Goal: Information Seeking & Learning: Compare options

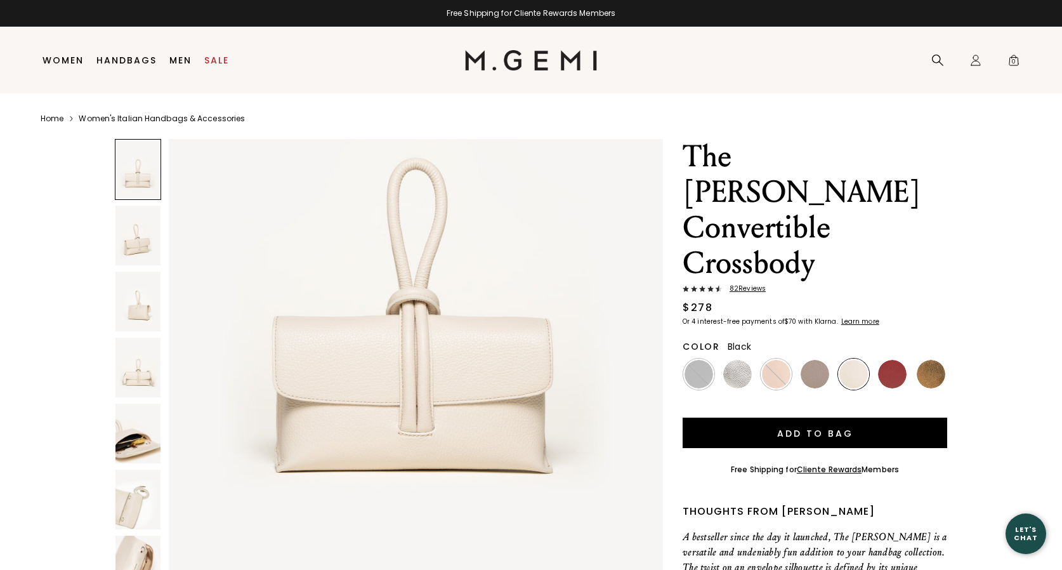
click at [694, 360] on img at bounding box center [699, 374] width 29 height 29
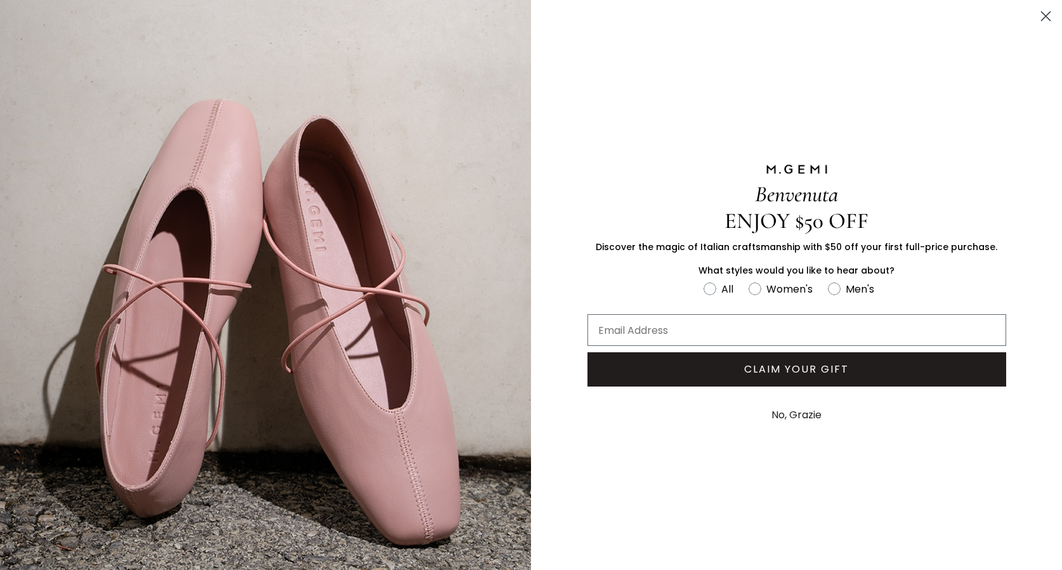
click at [795, 411] on button "No, Grazie" at bounding box center [796, 415] width 63 height 32
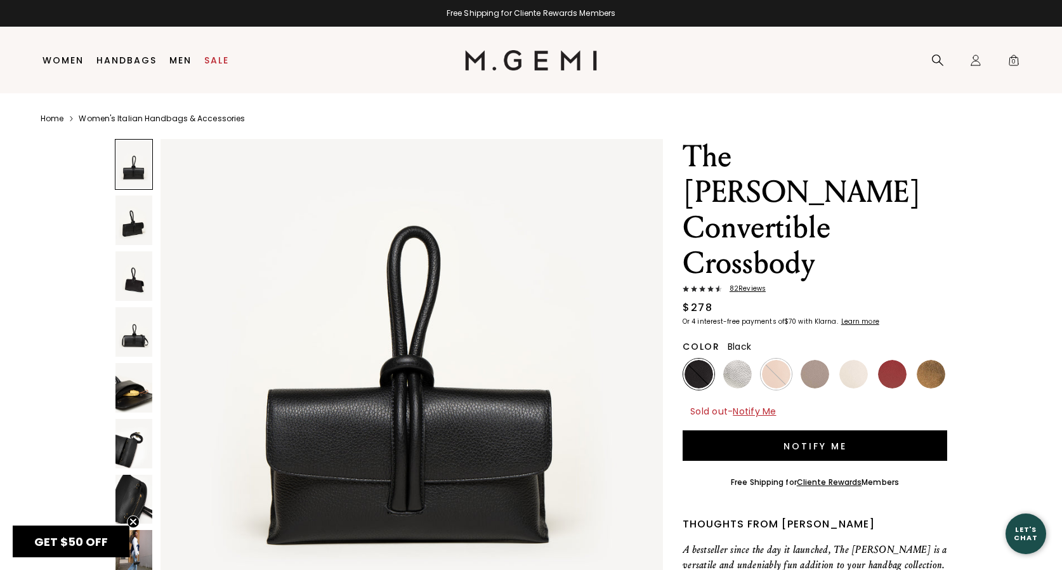
scroll to position [140, 0]
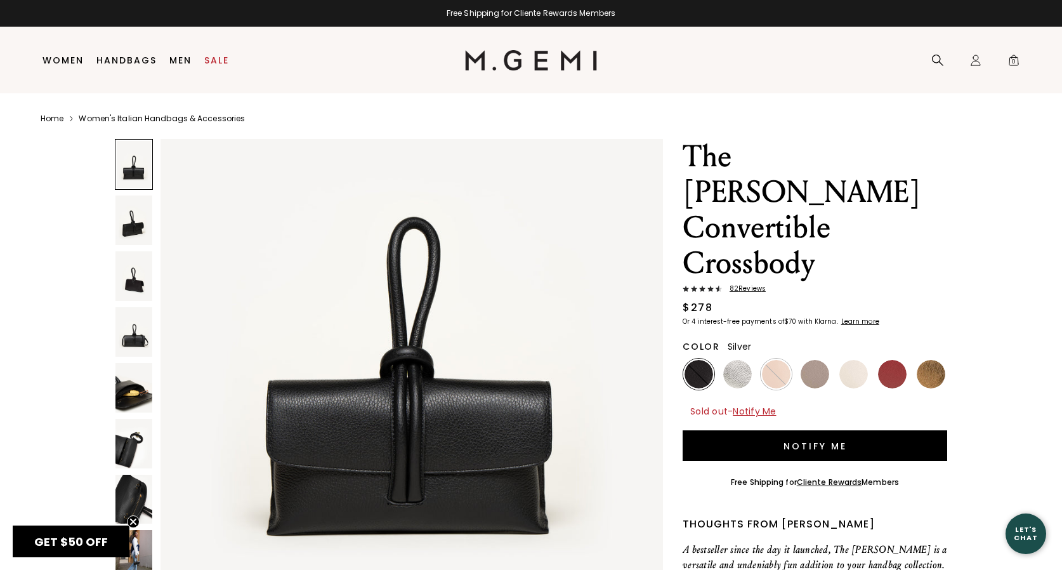
click at [734, 360] on img at bounding box center [737, 374] width 29 height 29
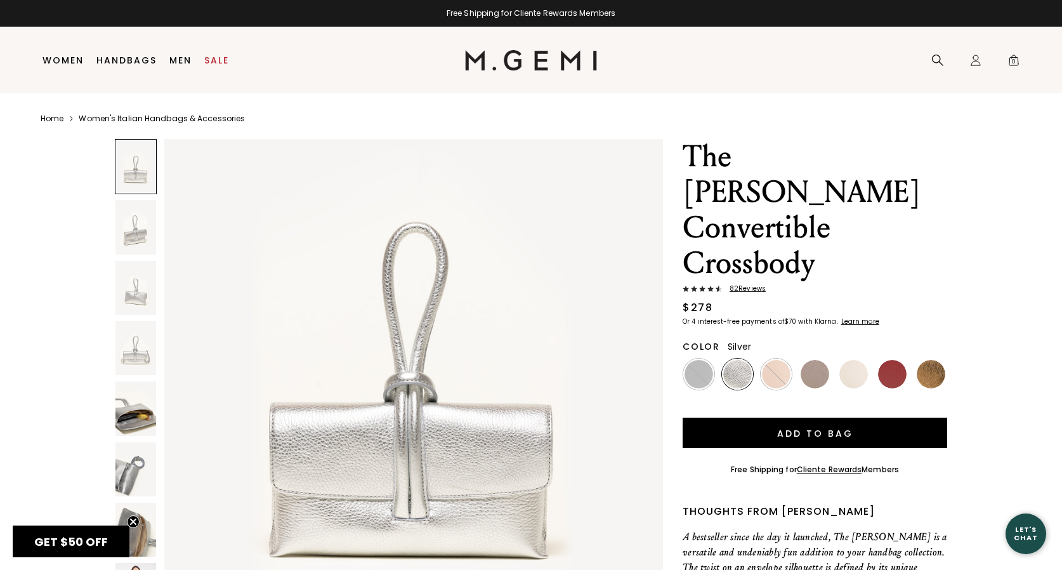
scroll to position [115, 0]
click at [733, 360] on img at bounding box center [737, 374] width 29 height 29
click at [775, 358] on div at bounding box center [776, 373] width 31 height 31
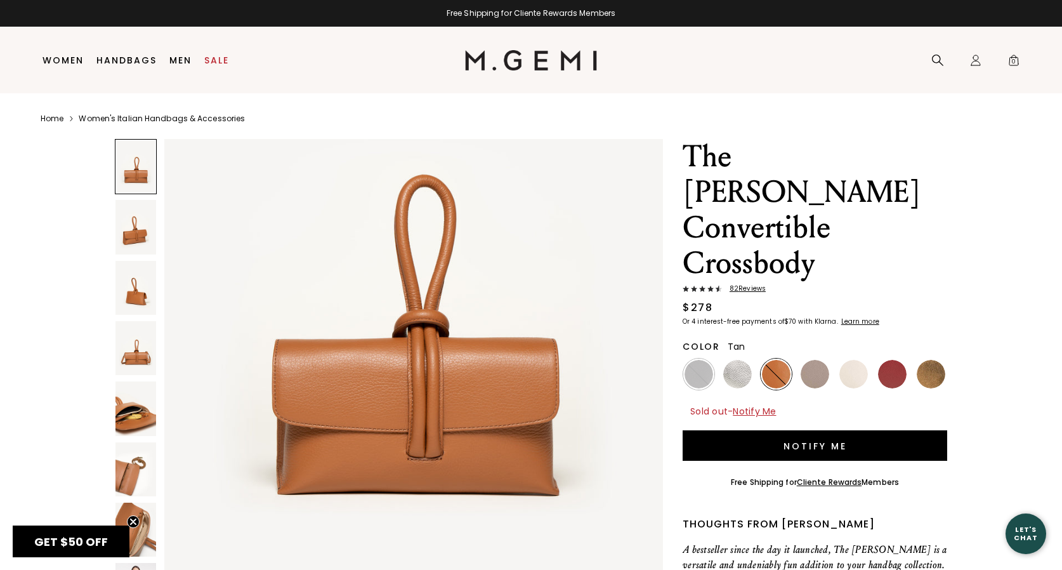
scroll to position [176, 0]
click at [817, 360] on img at bounding box center [815, 374] width 29 height 29
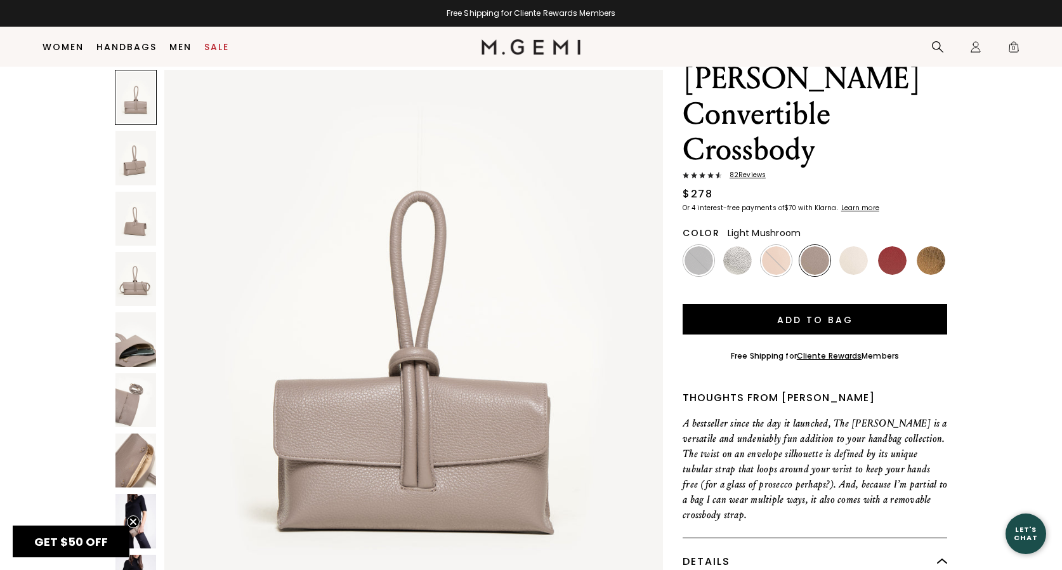
scroll to position [77, 0]
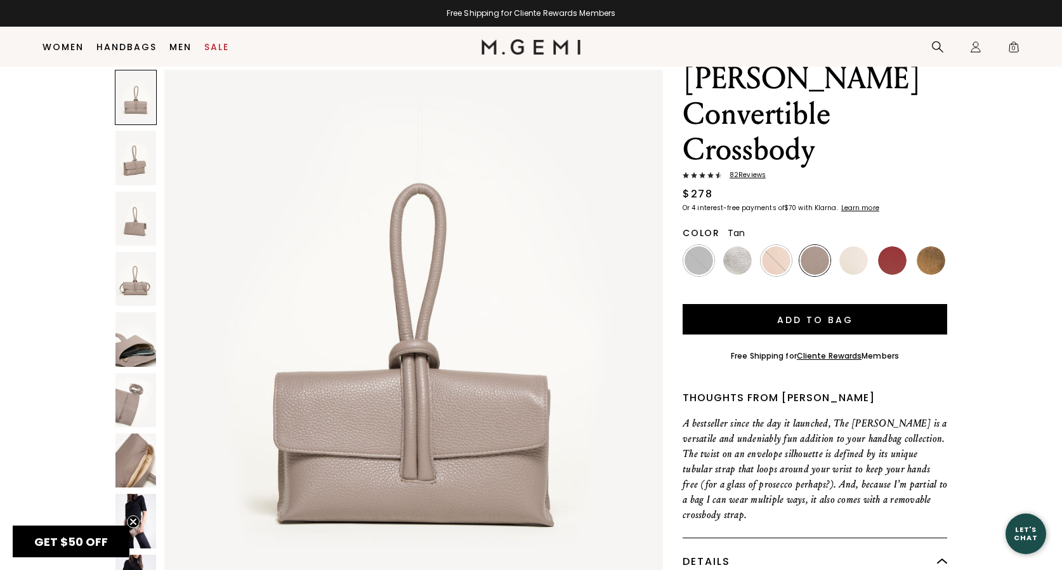
click at [777, 245] on div at bounding box center [776, 260] width 31 height 31
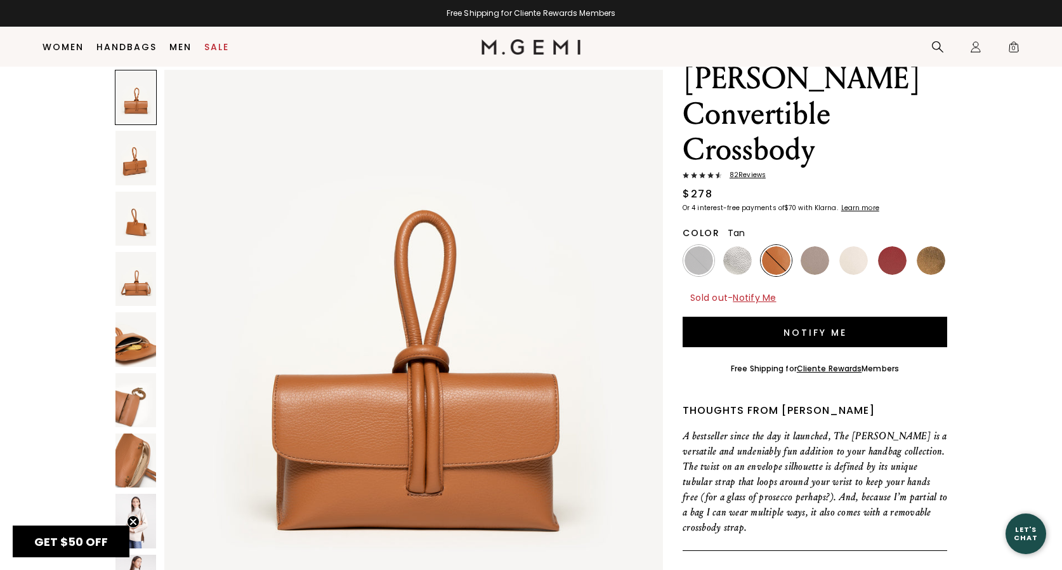
scroll to position [77, 0]
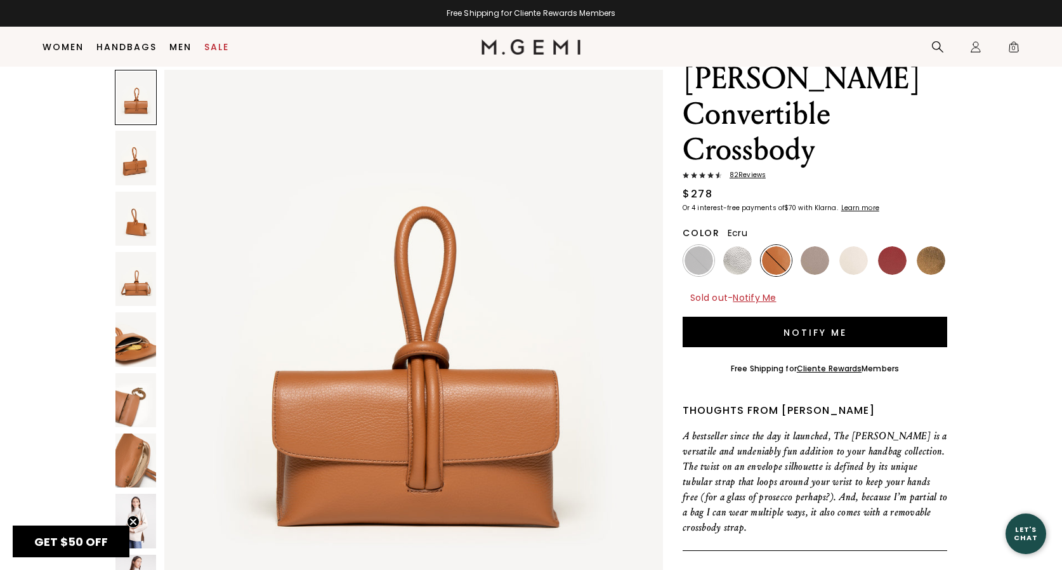
click at [848, 246] on img at bounding box center [853, 260] width 29 height 29
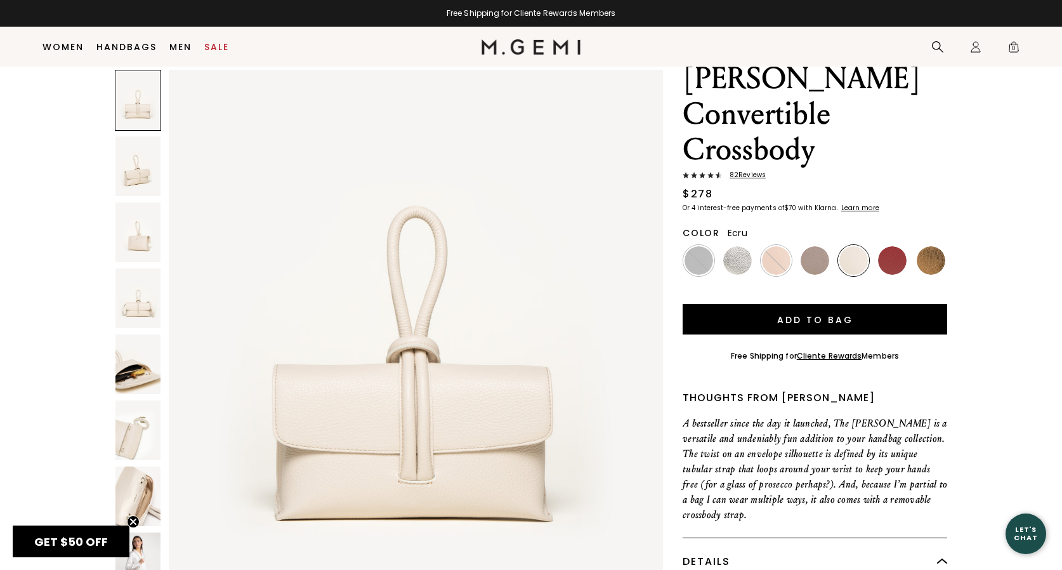
scroll to position [90, 0]
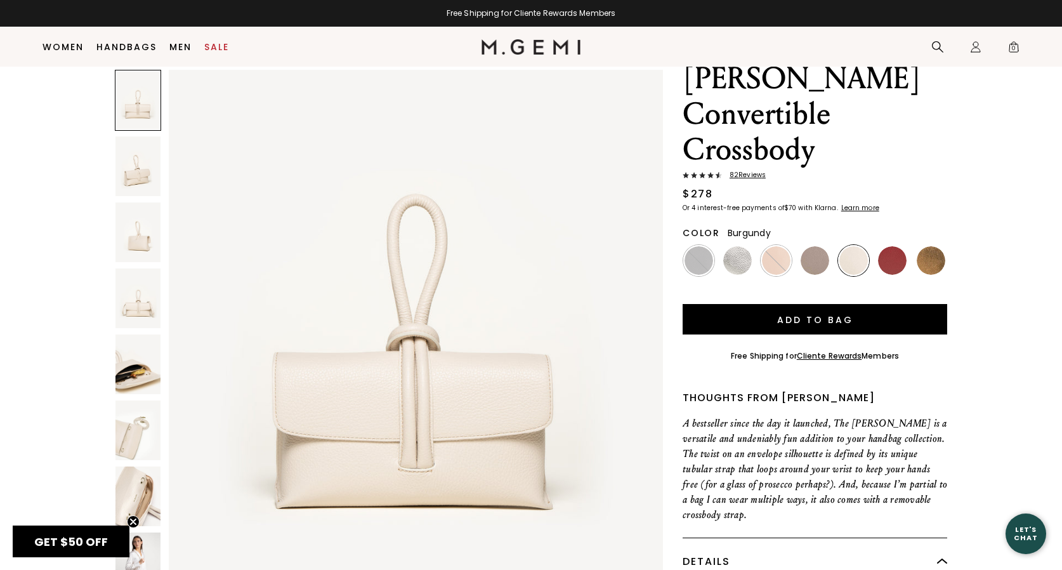
click at [889, 246] on img at bounding box center [892, 260] width 29 height 29
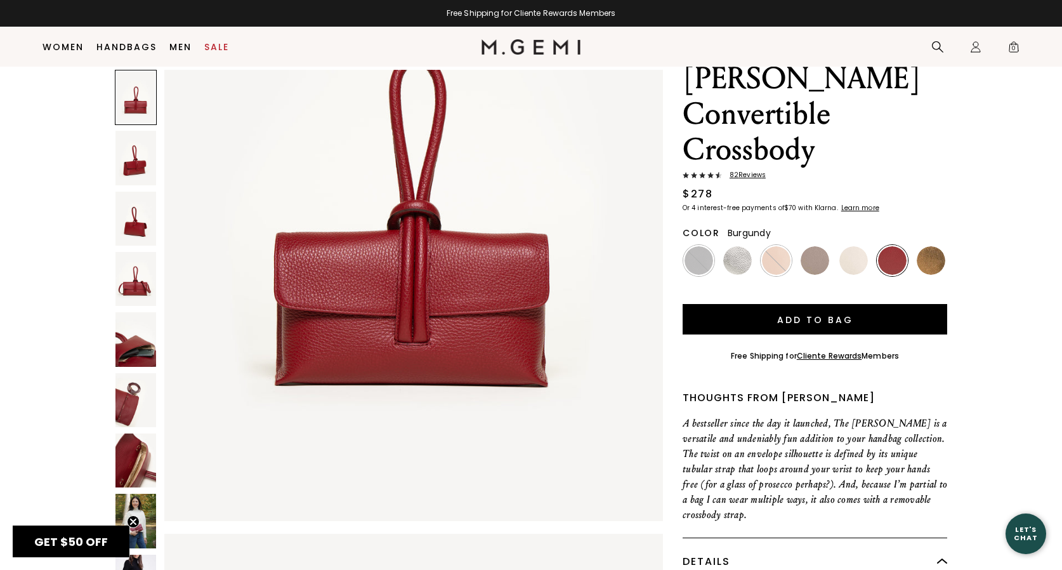
scroll to position [202, 0]
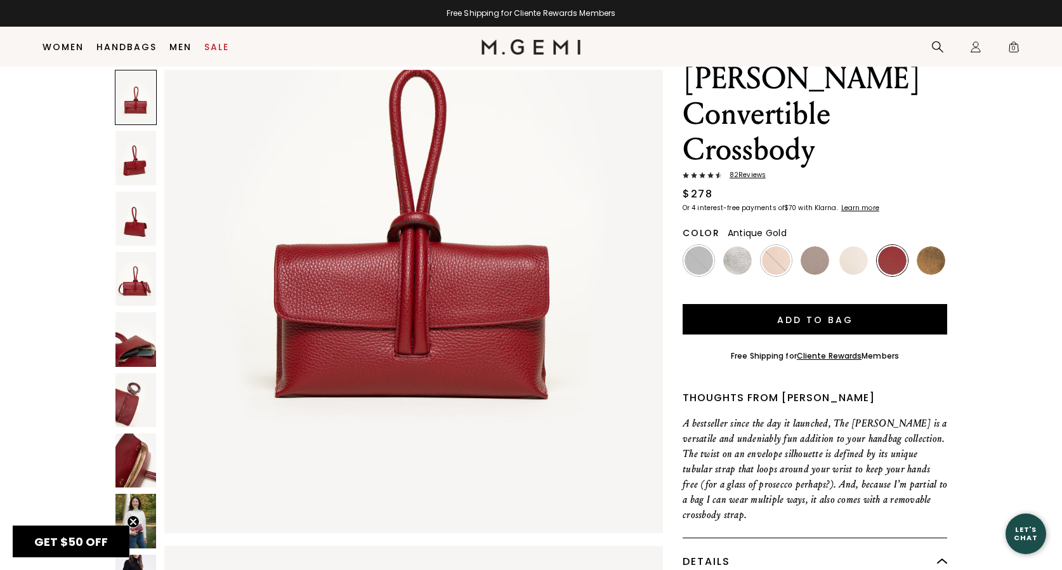
click at [931, 246] on img at bounding box center [931, 260] width 29 height 29
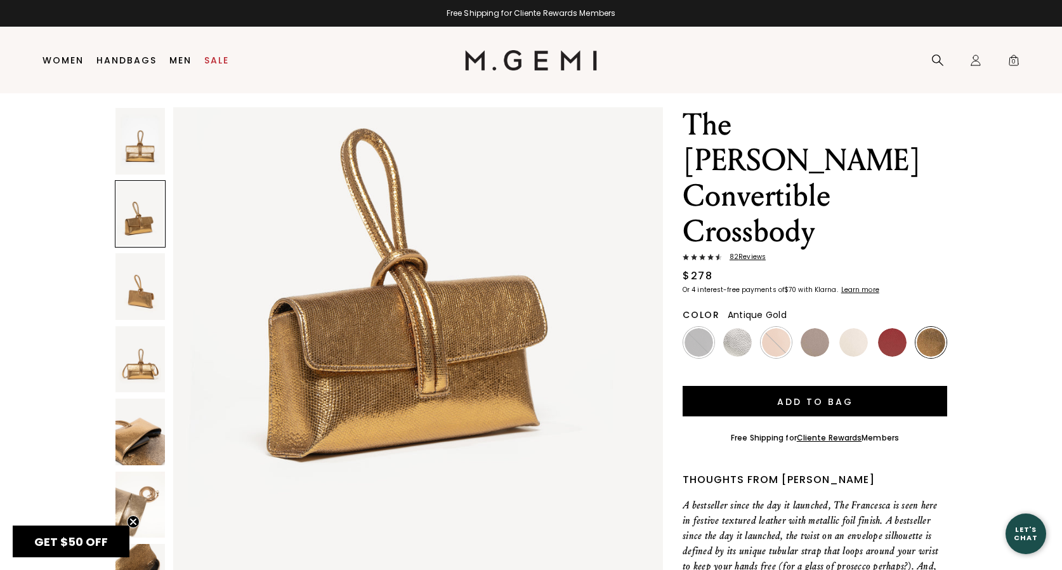
scroll to position [34, 0]
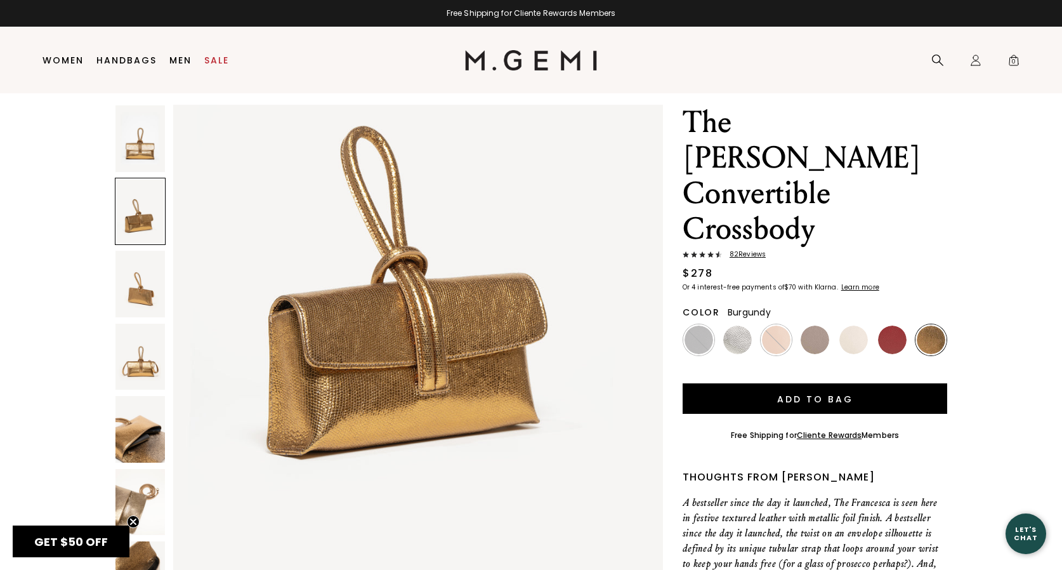
click at [886, 325] on img at bounding box center [892, 339] width 29 height 29
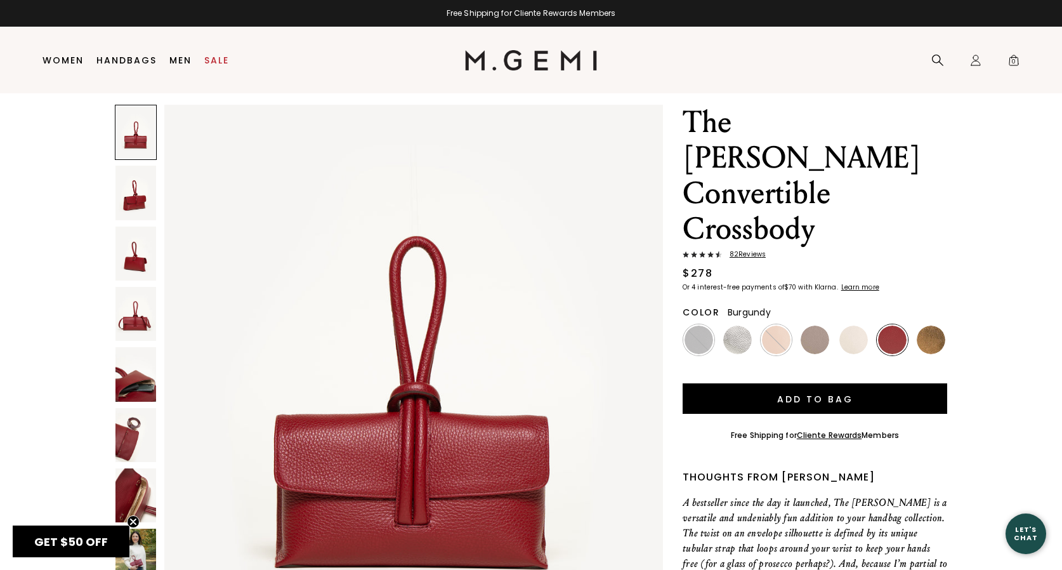
scroll to position [65, 0]
click at [850, 325] on img at bounding box center [853, 339] width 29 height 29
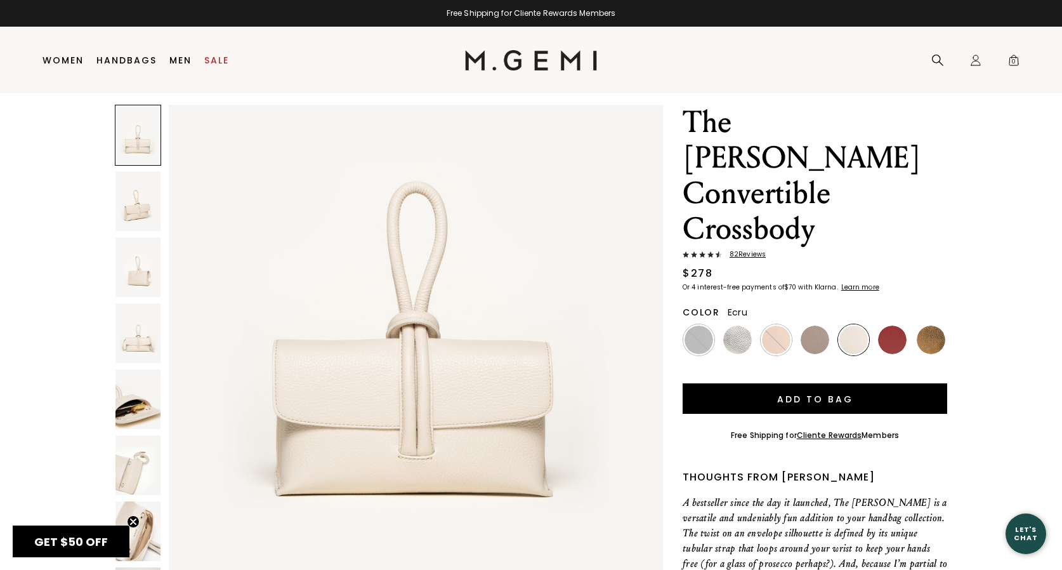
scroll to position [170, 0]
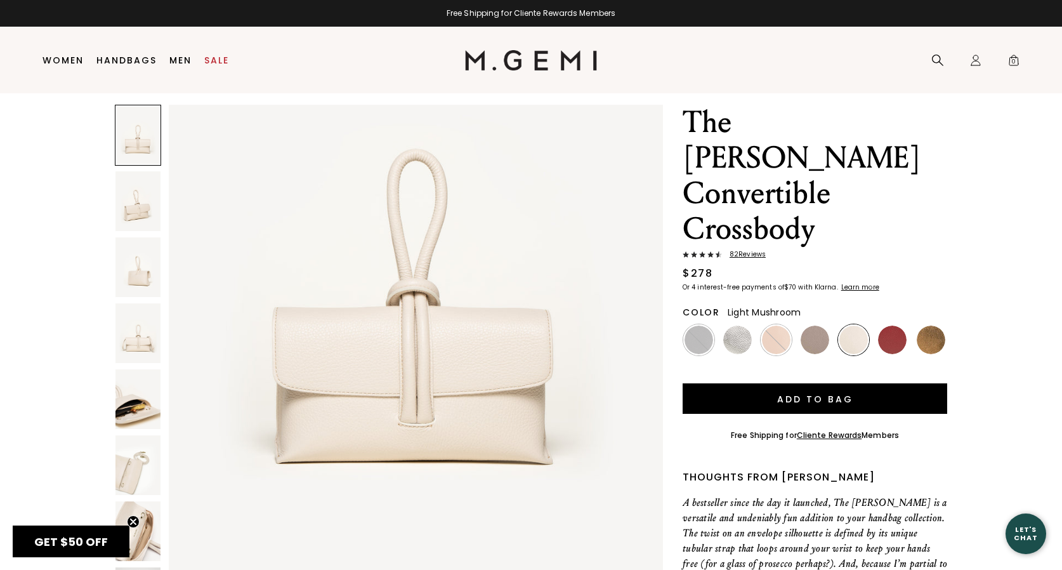
click at [803, 325] on img at bounding box center [815, 339] width 29 height 29
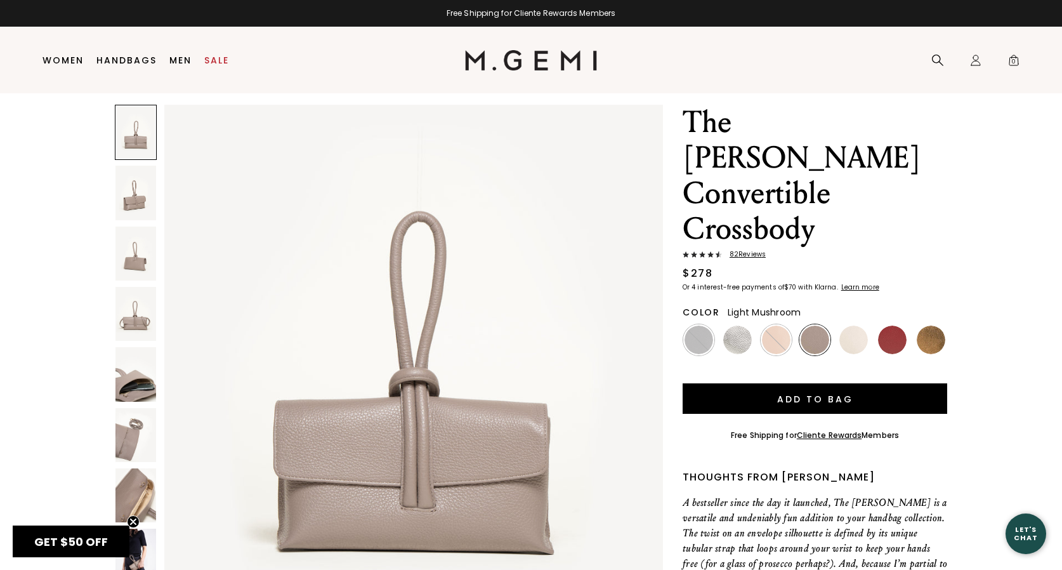
scroll to position [79, 0]
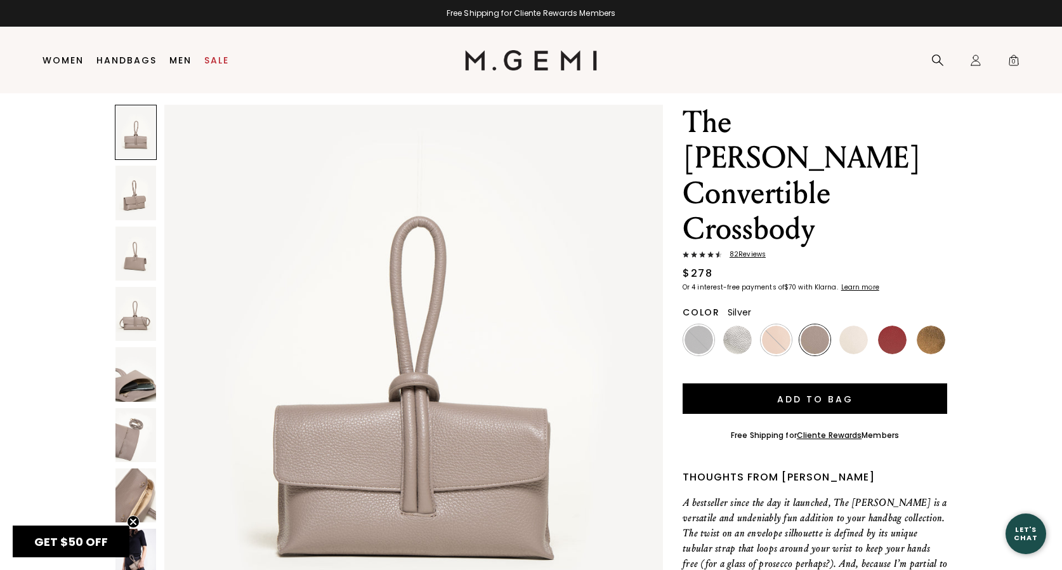
click at [732, 325] on img at bounding box center [737, 339] width 29 height 29
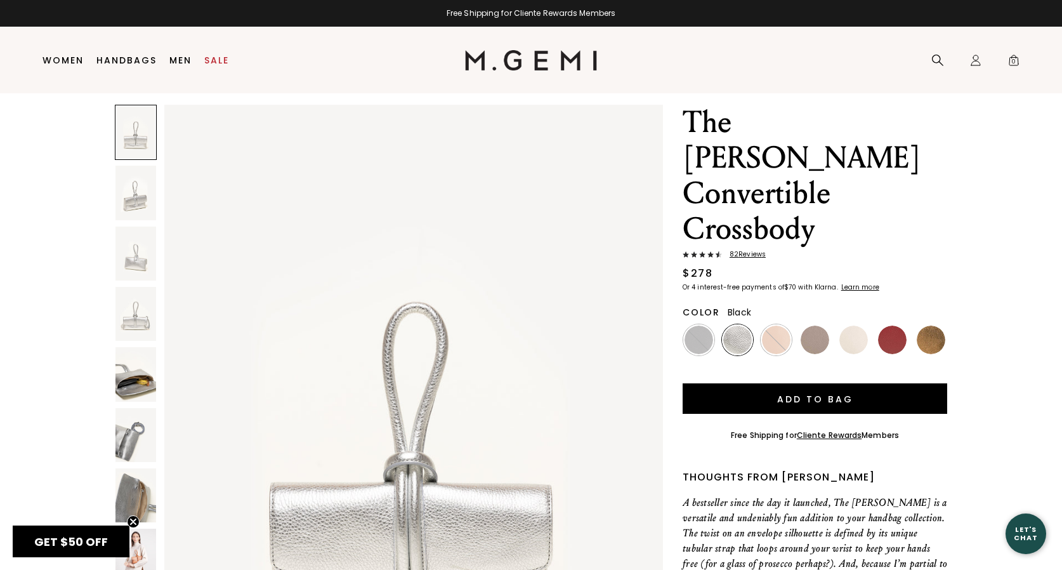
click at [702, 325] on img at bounding box center [699, 339] width 29 height 29
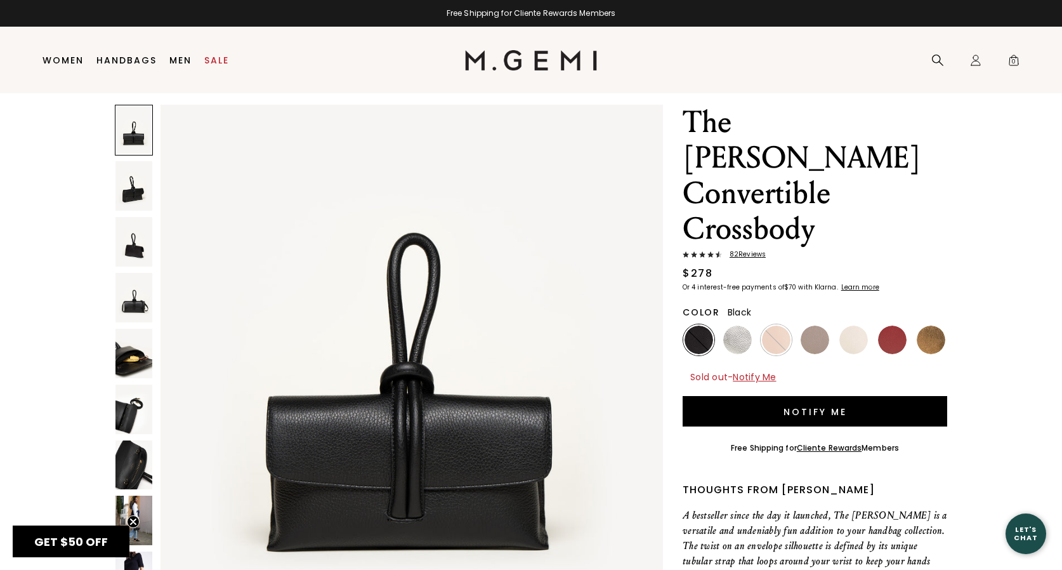
scroll to position [91, 0]
click at [726, 325] on img at bounding box center [737, 339] width 29 height 29
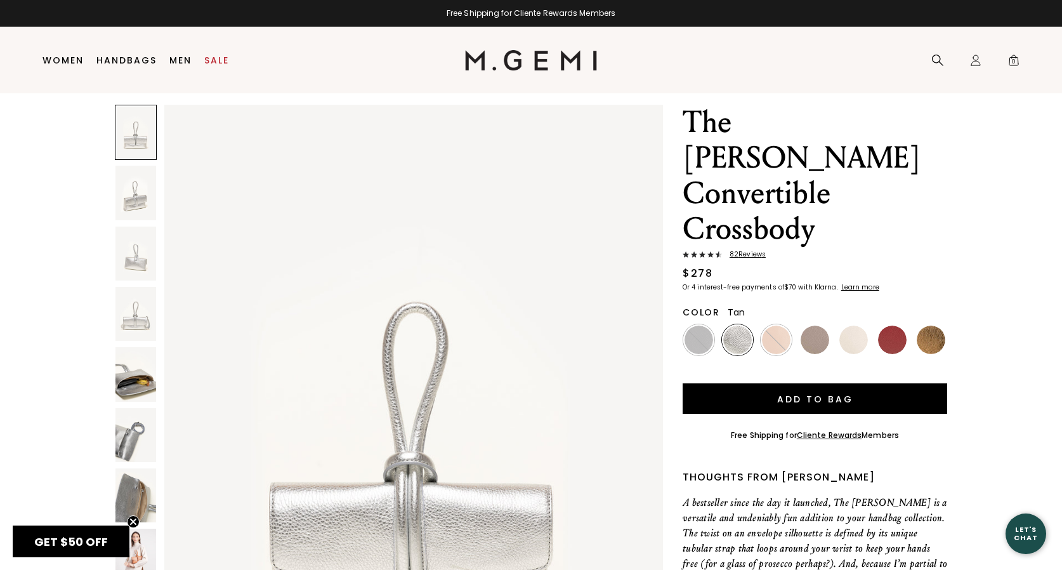
click at [770, 325] on img at bounding box center [776, 339] width 29 height 29
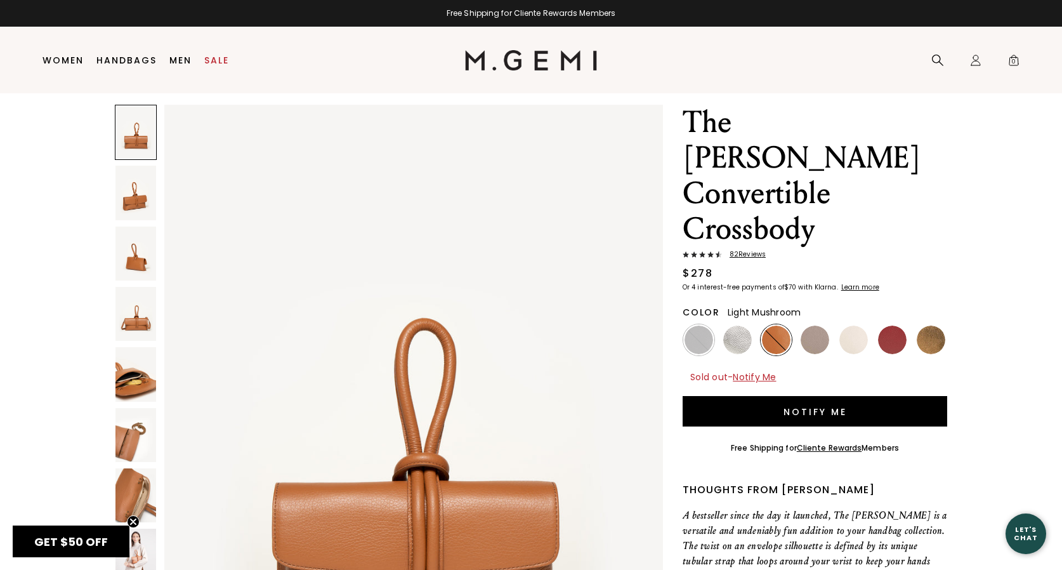
click at [807, 325] on img at bounding box center [815, 339] width 29 height 29
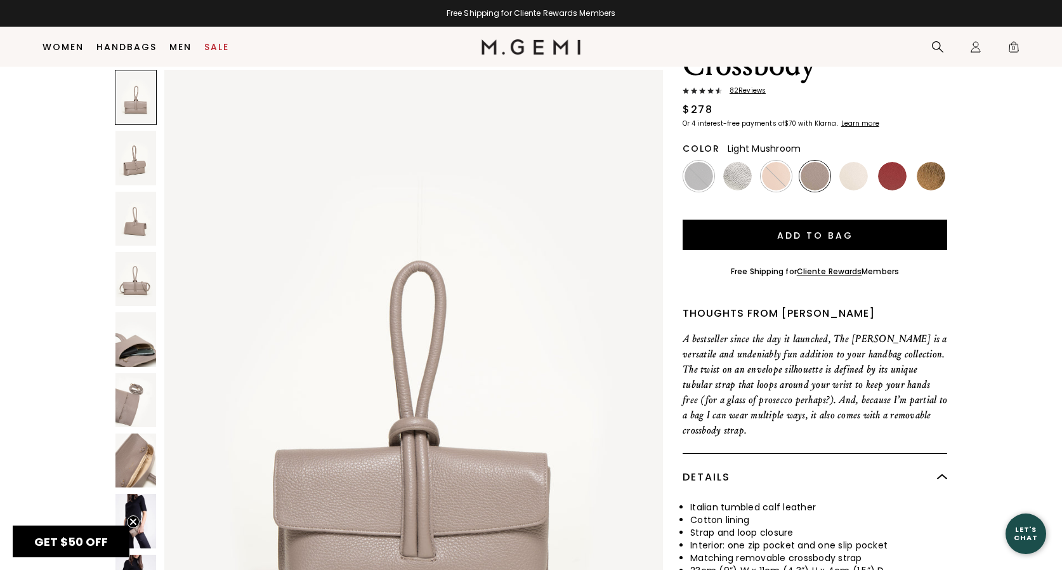
scroll to position [155, 0]
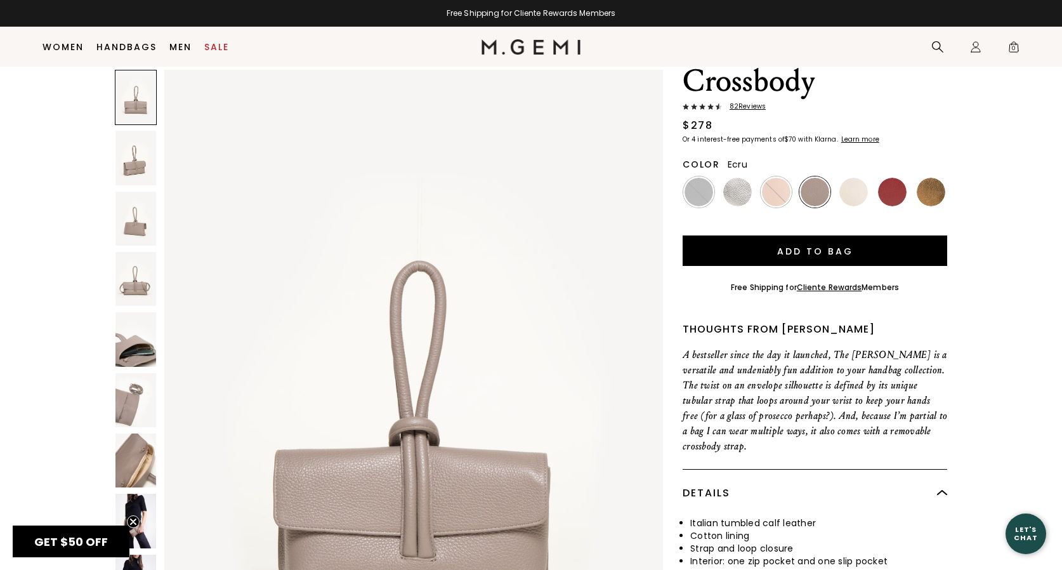
click at [855, 178] on img at bounding box center [853, 192] width 29 height 29
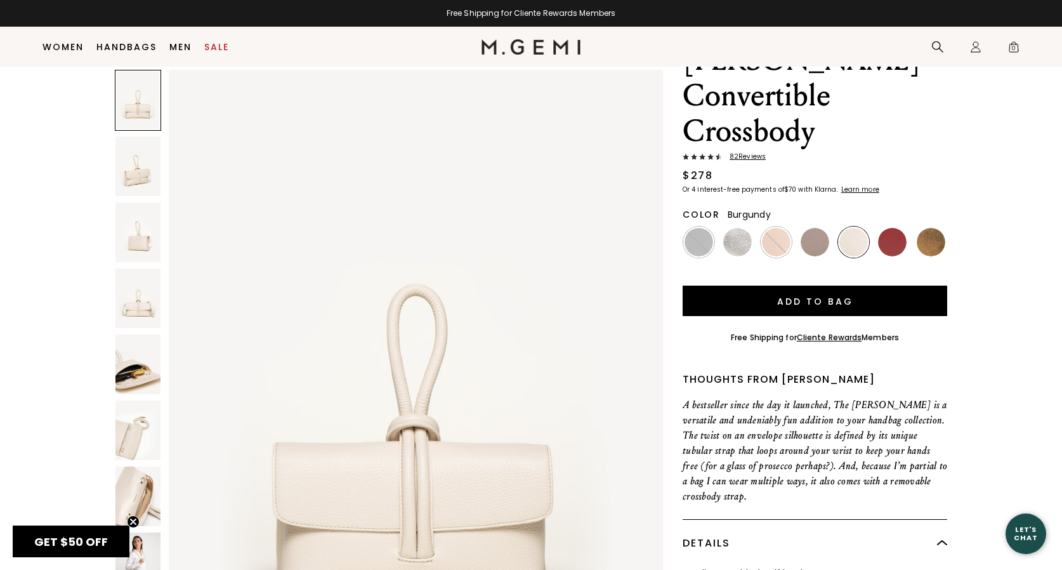
scroll to position [108, 0]
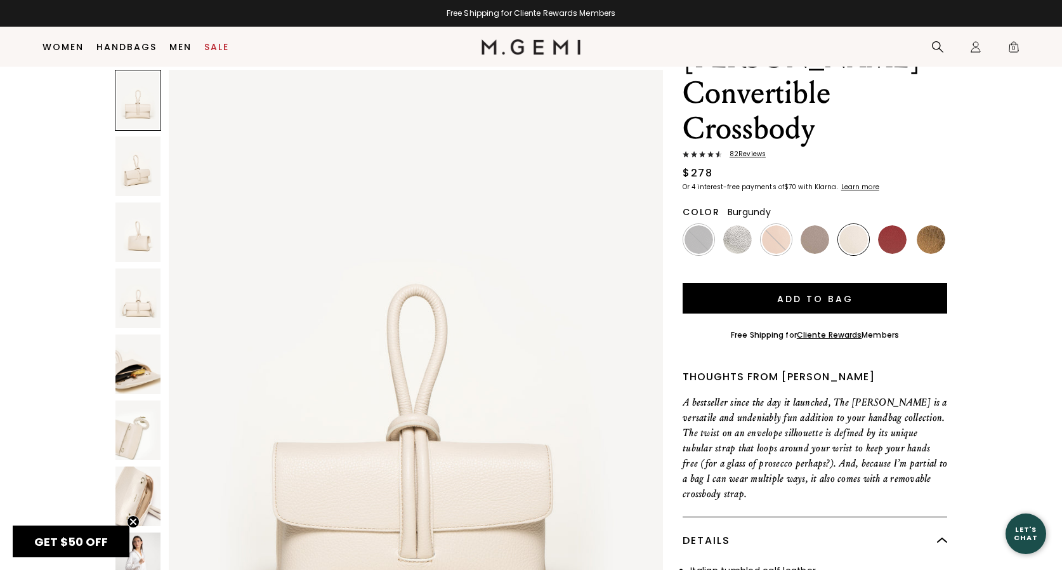
click at [887, 225] on img at bounding box center [892, 239] width 29 height 29
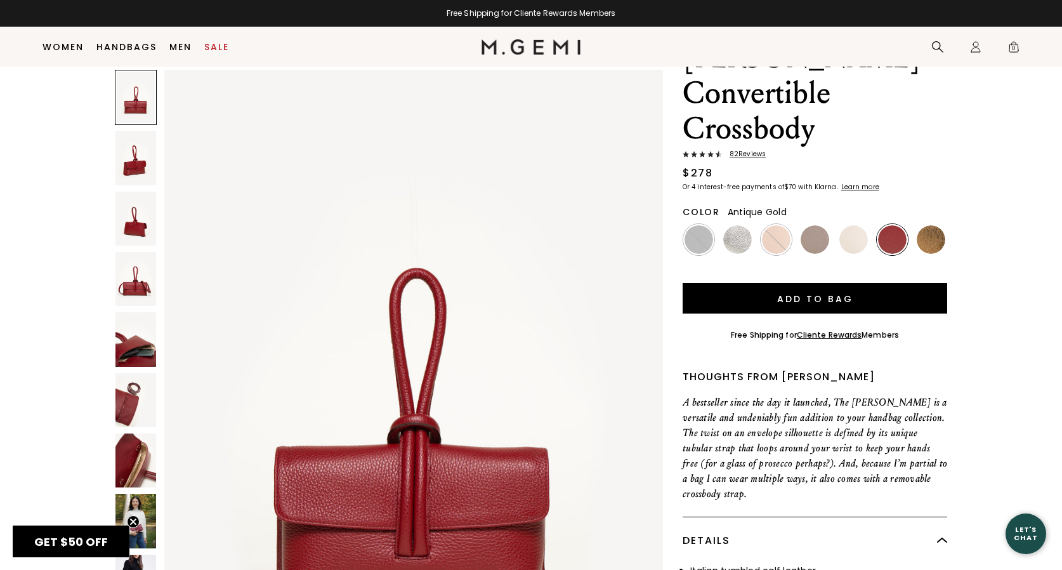
click at [931, 225] on img at bounding box center [931, 239] width 29 height 29
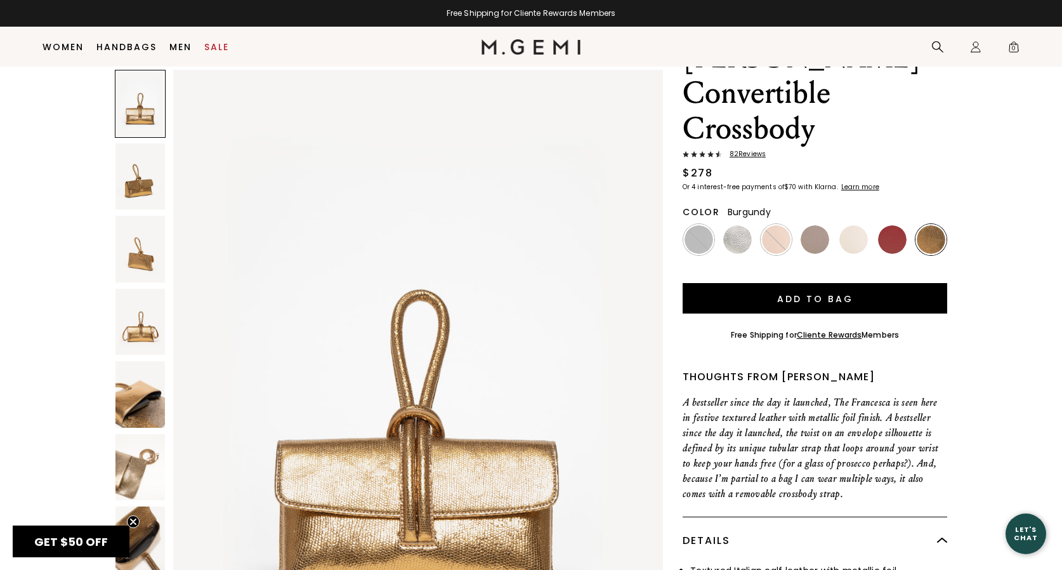
click at [885, 225] on img at bounding box center [892, 239] width 29 height 29
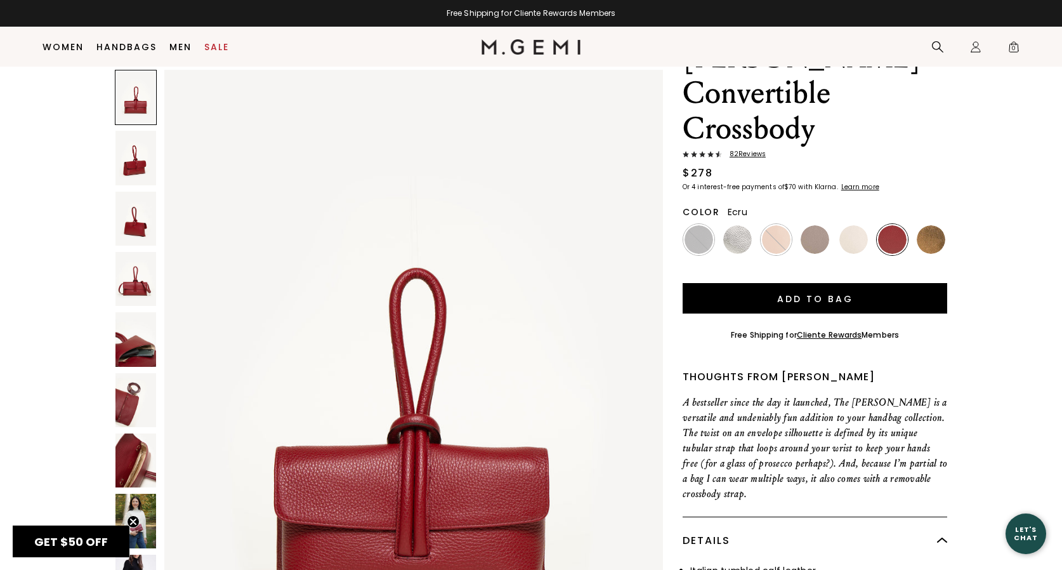
click at [847, 225] on img at bounding box center [853, 239] width 29 height 29
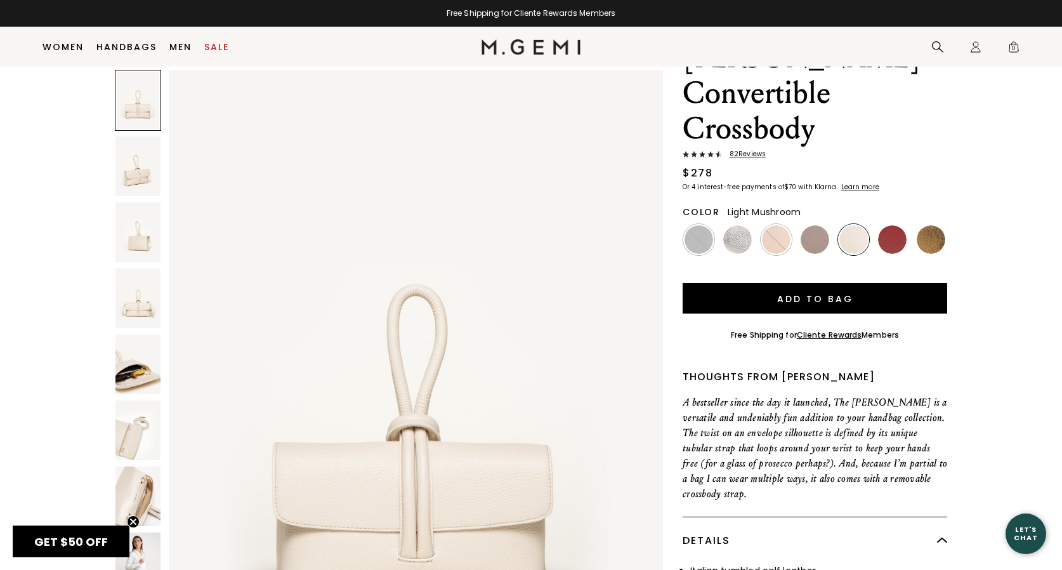
click at [810, 225] on img at bounding box center [815, 239] width 29 height 29
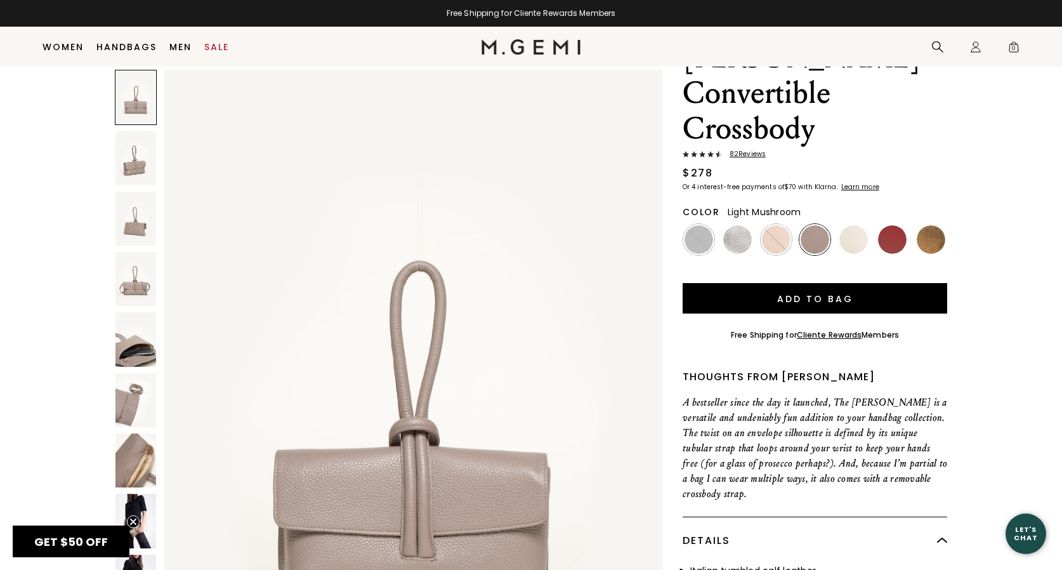
click at [751, 150] on span "82 Review s" at bounding box center [744, 154] width 44 height 8
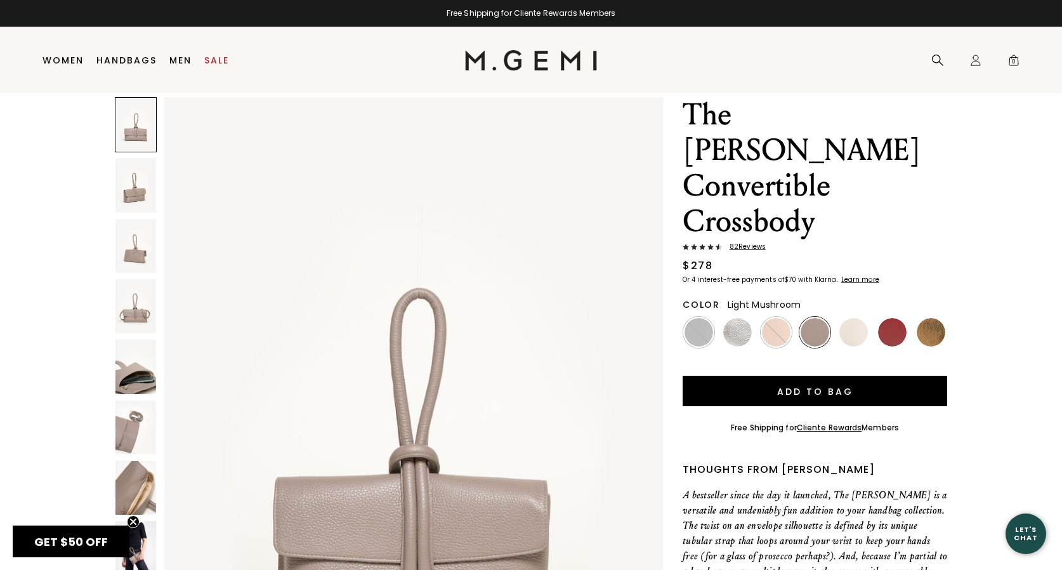
scroll to position [44, 0]
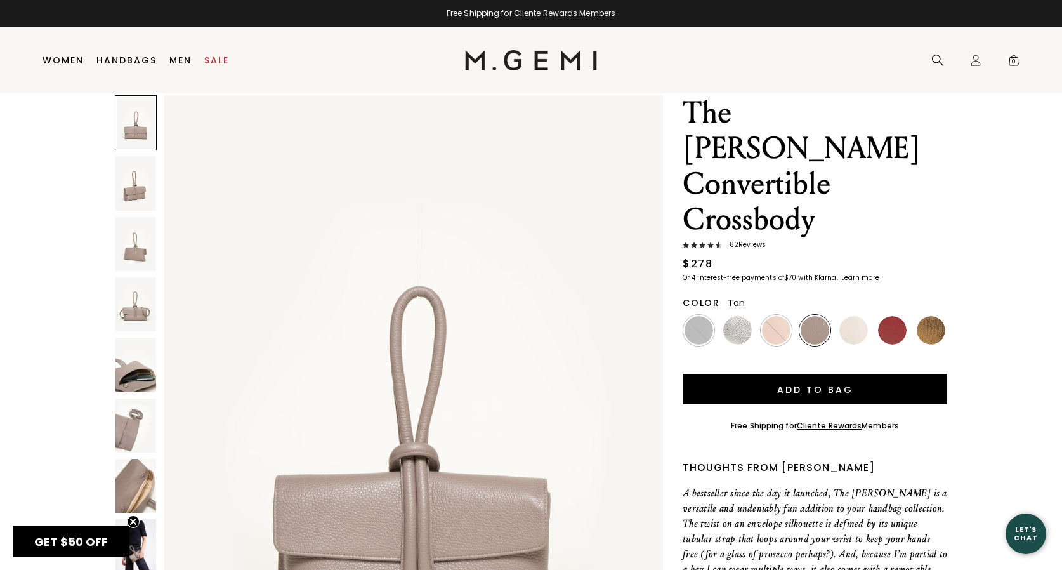
click at [776, 316] on img at bounding box center [776, 330] width 29 height 29
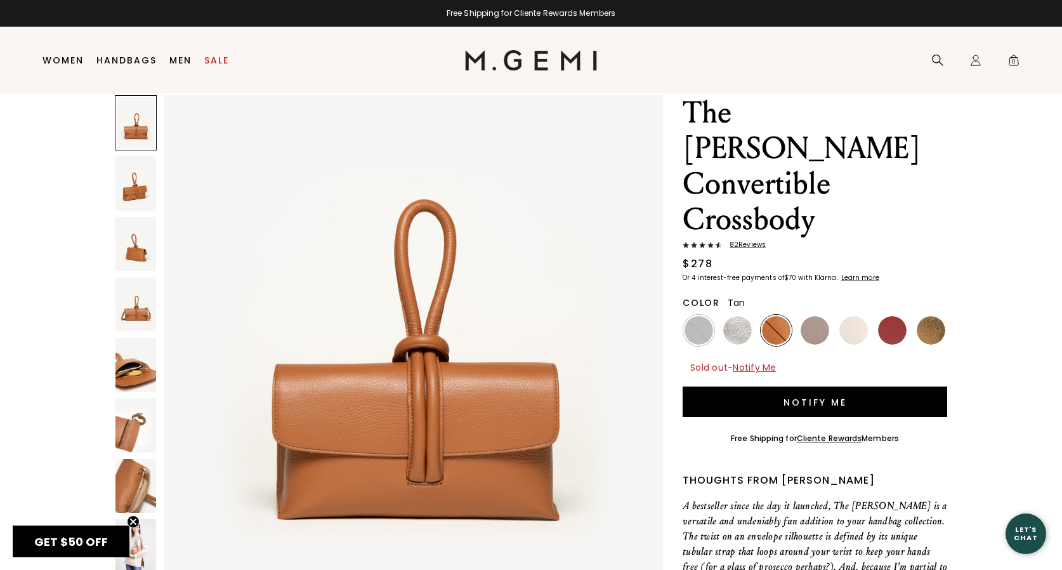
scroll to position [110, 0]
click at [695, 316] on img at bounding box center [699, 330] width 29 height 29
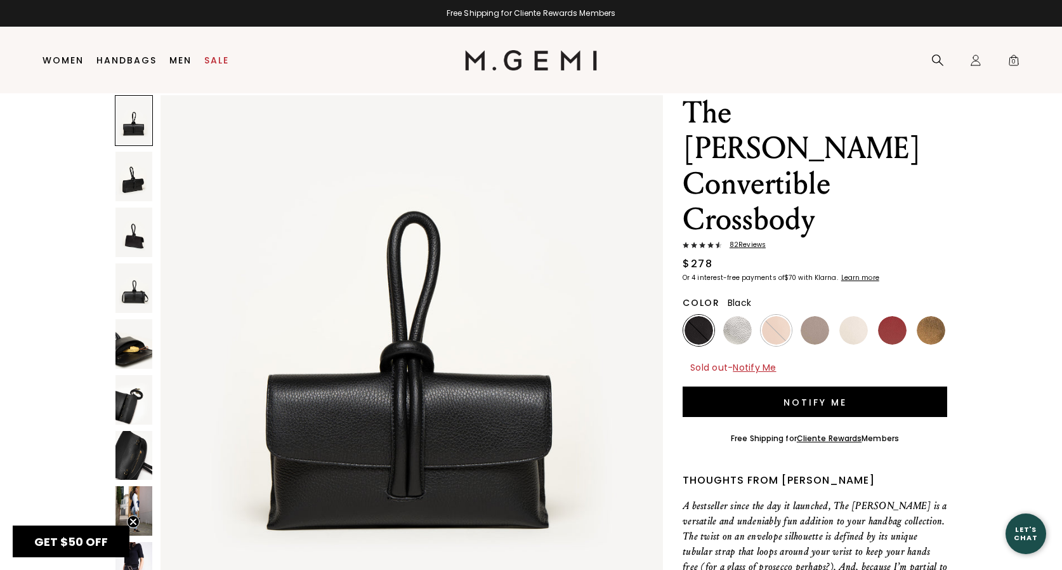
scroll to position [119, 0]
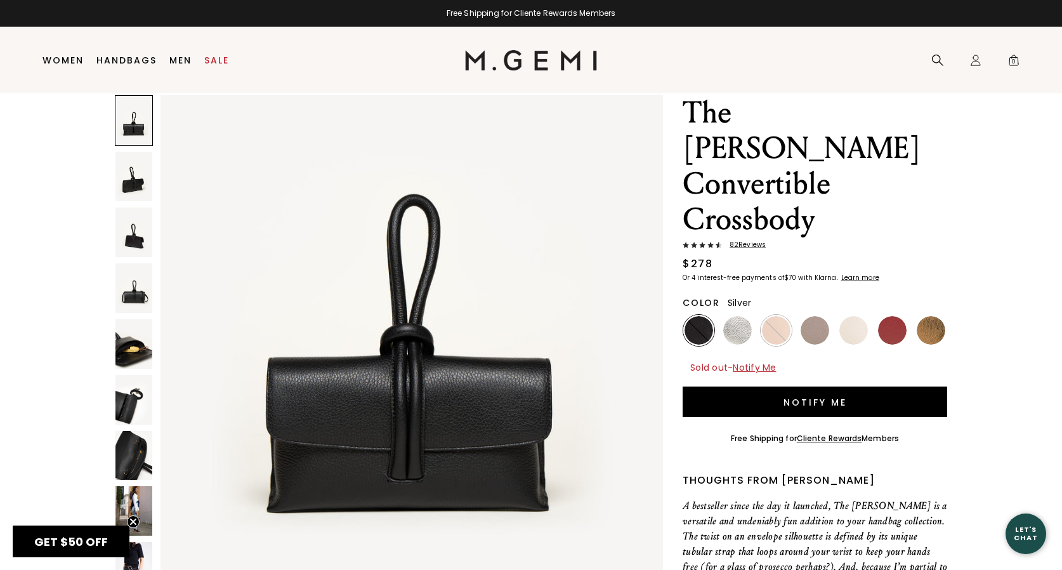
click at [737, 316] on img at bounding box center [737, 330] width 29 height 29
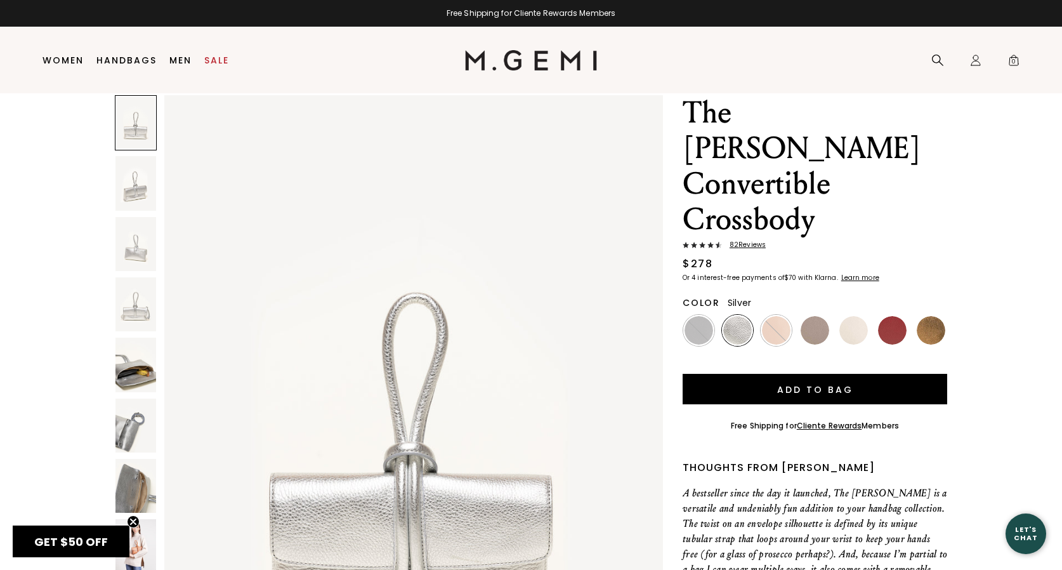
scroll to position [11, 0]
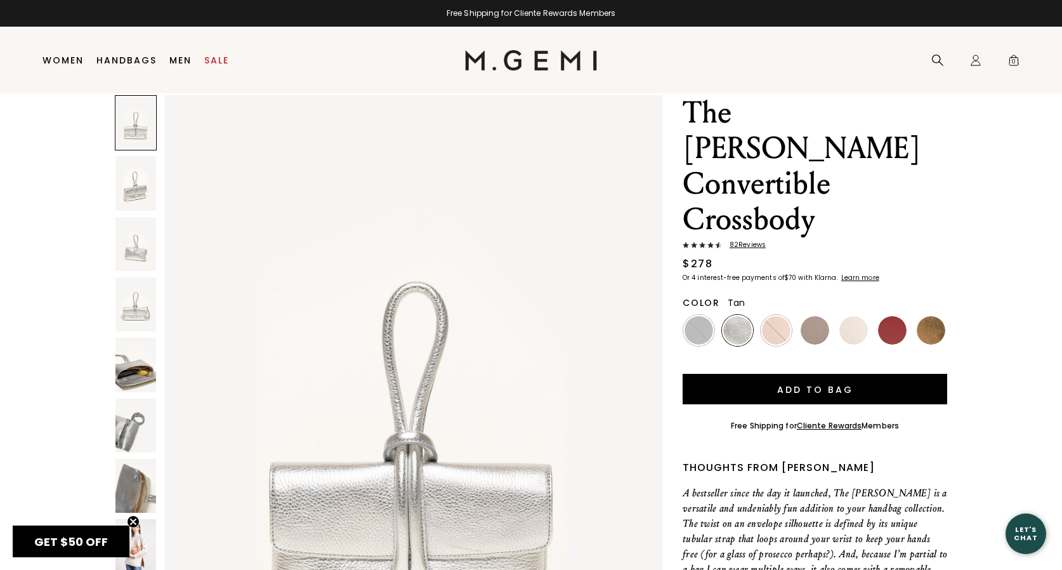
click at [765, 316] on img at bounding box center [776, 330] width 29 height 29
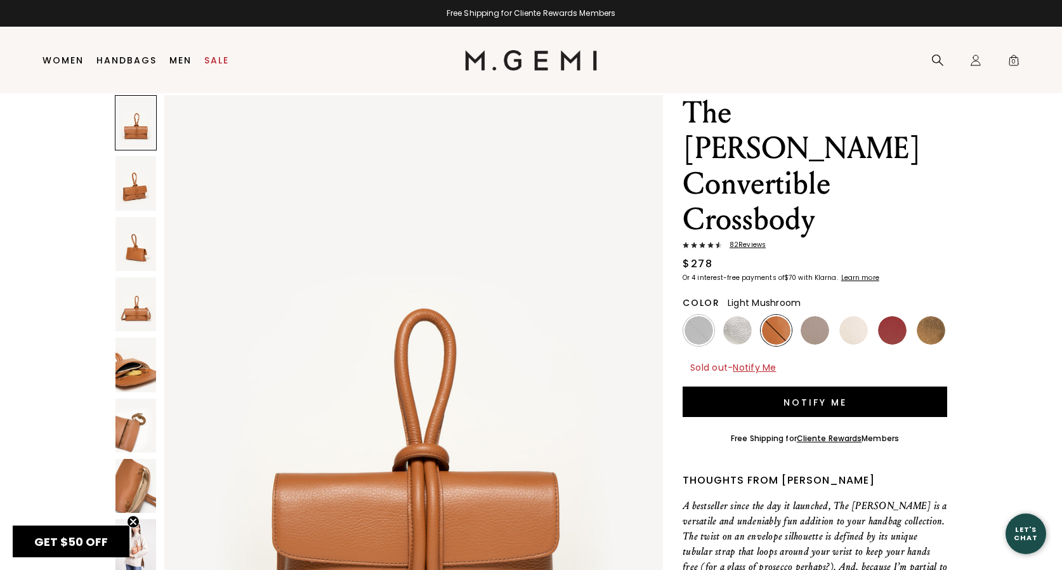
click at [810, 316] on img at bounding box center [815, 330] width 29 height 29
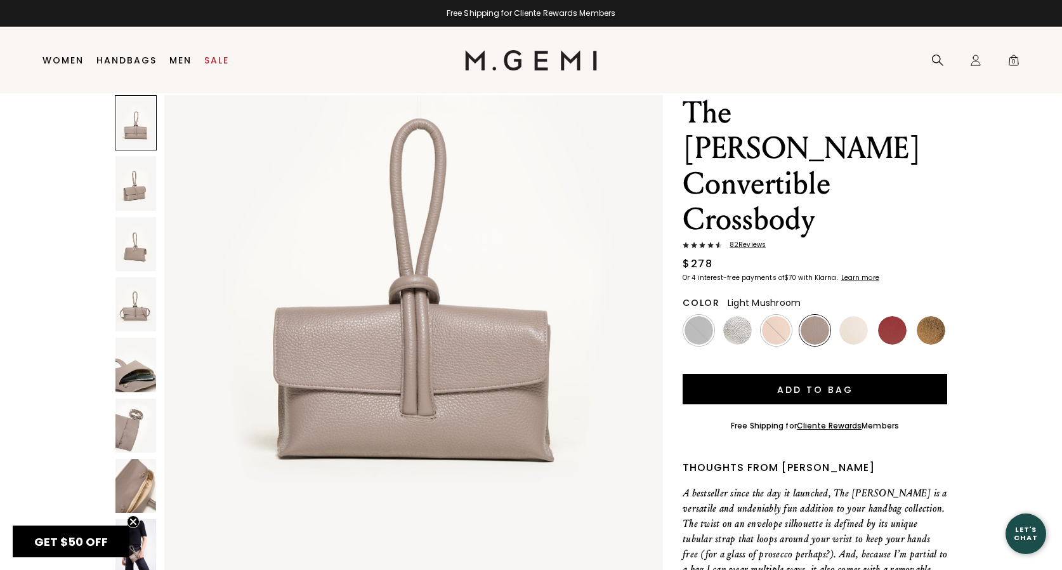
scroll to position [174, 0]
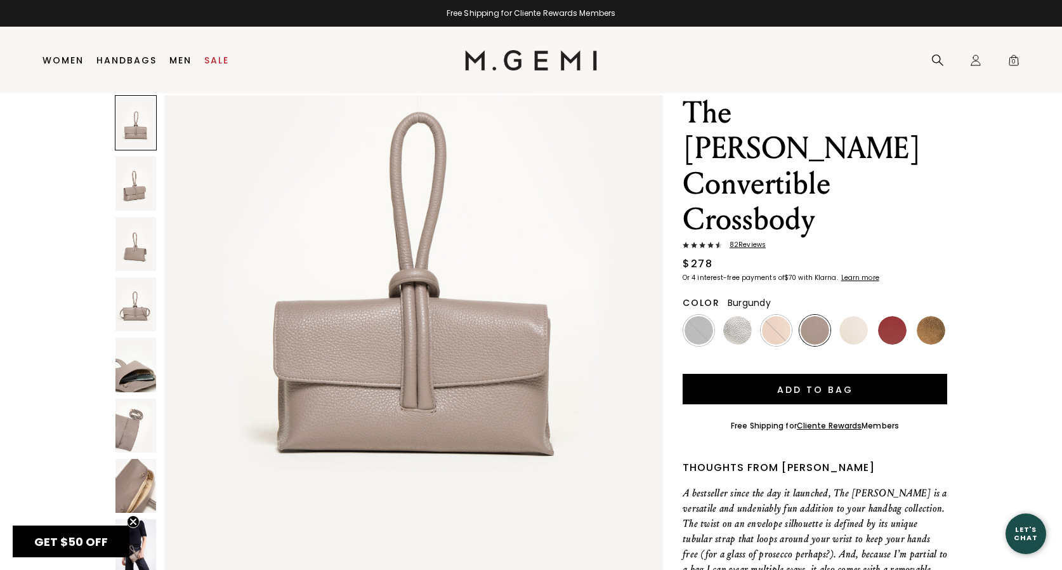
click at [888, 316] on img at bounding box center [892, 330] width 29 height 29
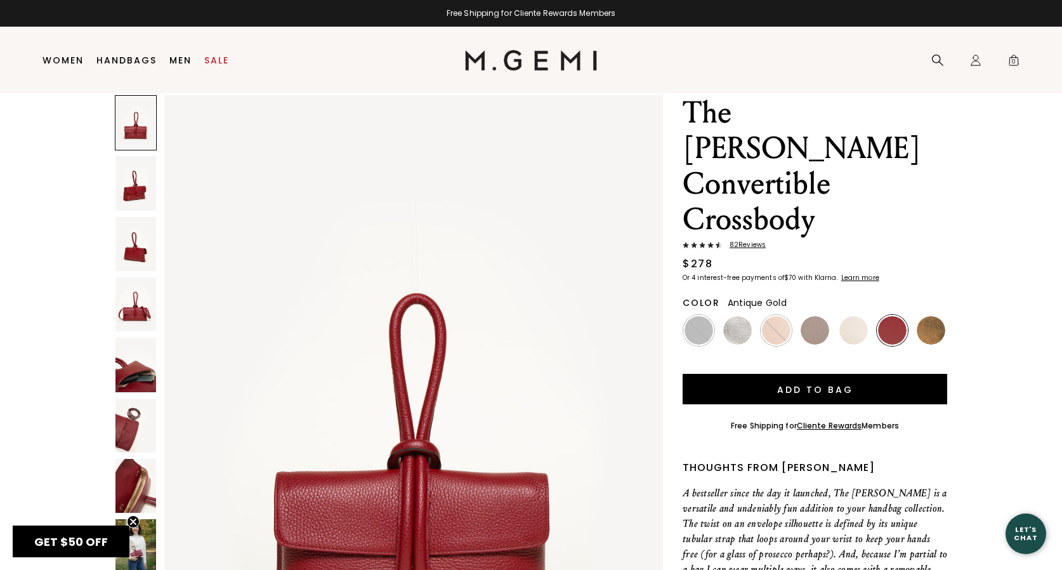
click at [924, 316] on img at bounding box center [931, 330] width 29 height 29
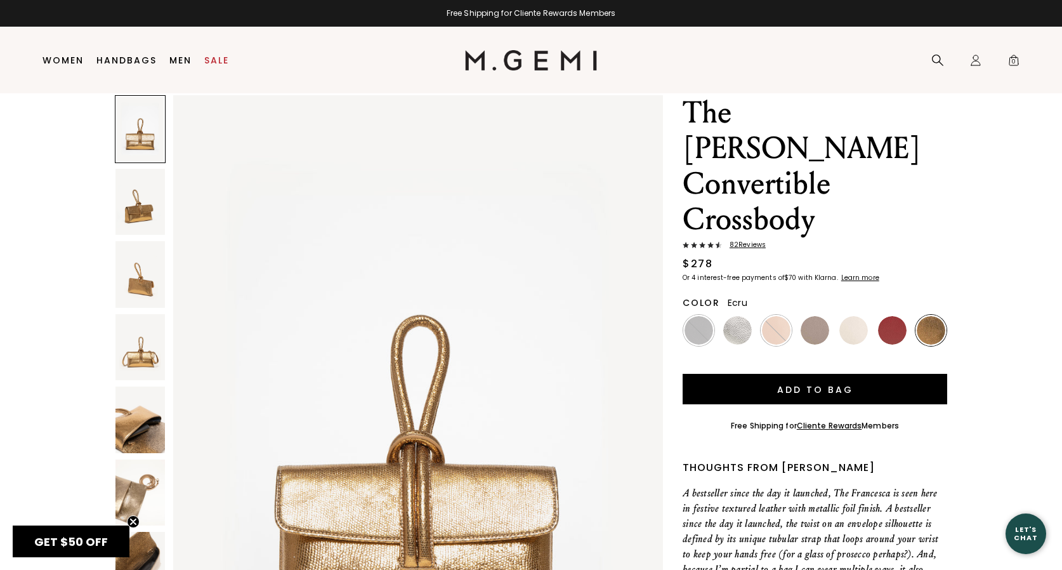
click at [853, 316] on img at bounding box center [853, 330] width 29 height 29
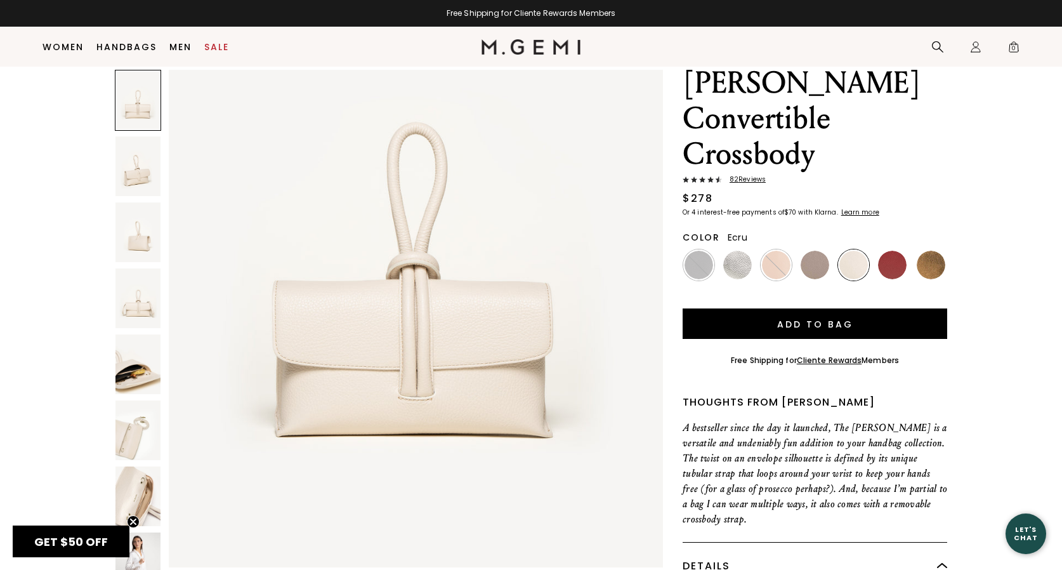
scroll to position [81, 0]
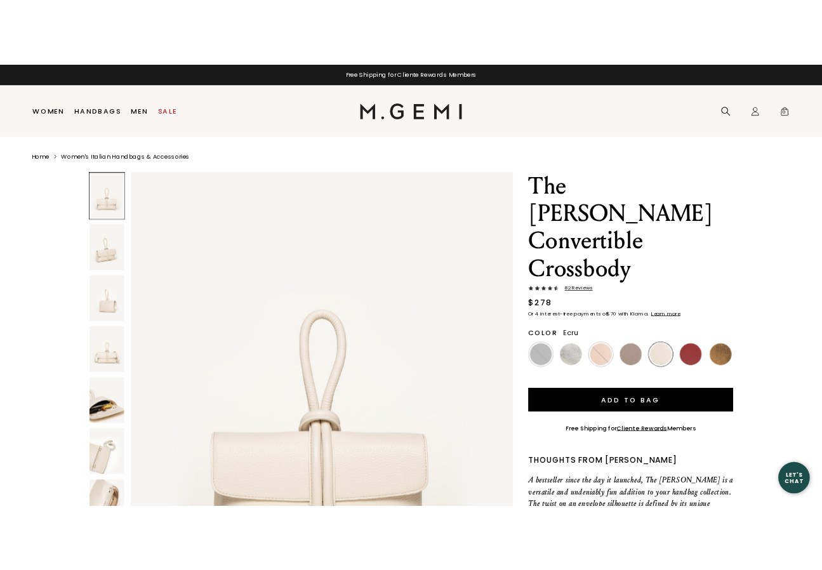
scroll to position [38, 0]
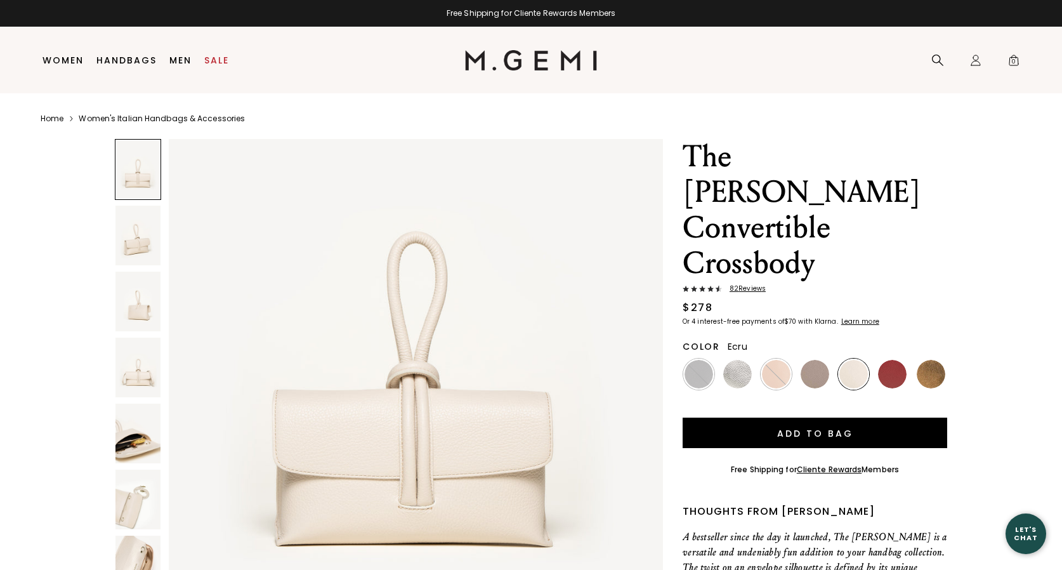
scroll to position [131, 0]
